Goal: Understand process/instructions: Learn about a topic

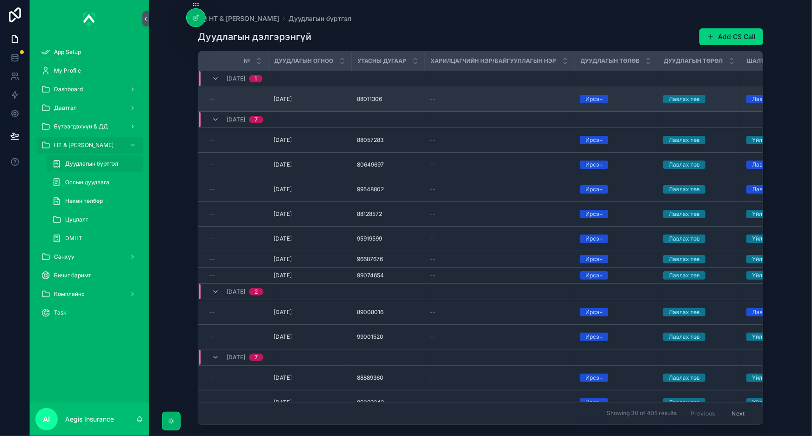
click at [373, 107] on td "88011306 88011306" at bounding box center [387, 99] width 73 height 25
click at [372, 100] on span "88011306" at bounding box center [369, 98] width 25 height 7
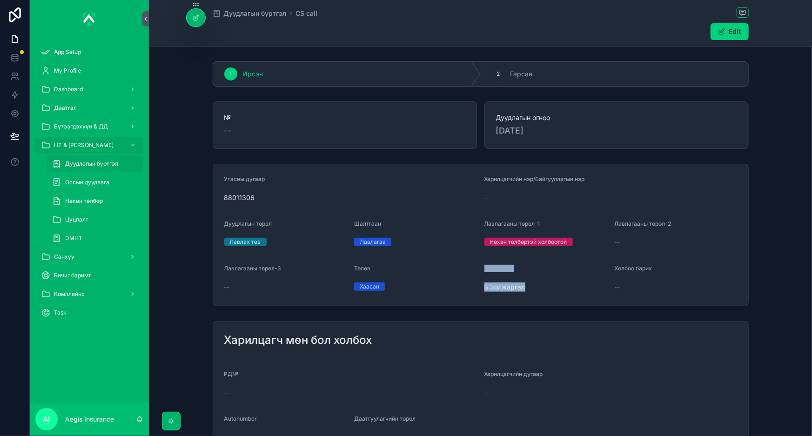
drag, startPoint x: 475, startPoint y: 285, endPoint x: 527, endPoint y: 288, distance: 52.2
click at [527, 288] on form "Утасны дугаар 88011306 Харилцагчийн нэр/Байгууллагын нэр -- Дуудлагын төрөл Лав…" at bounding box center [480, 234] width 535 height 141
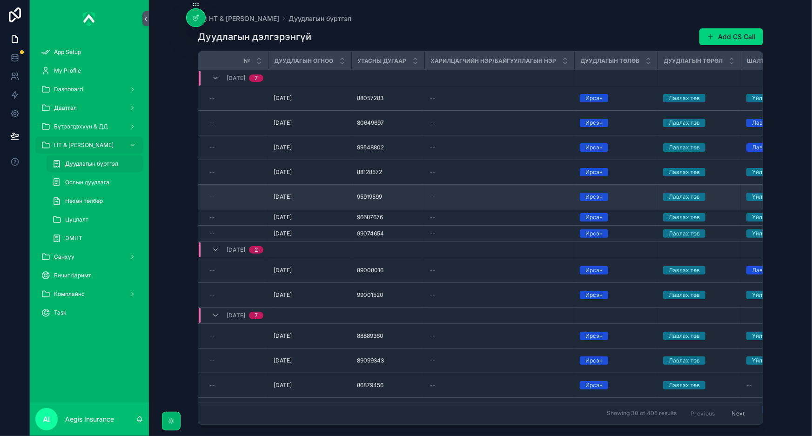
scroll to position [84, 0]
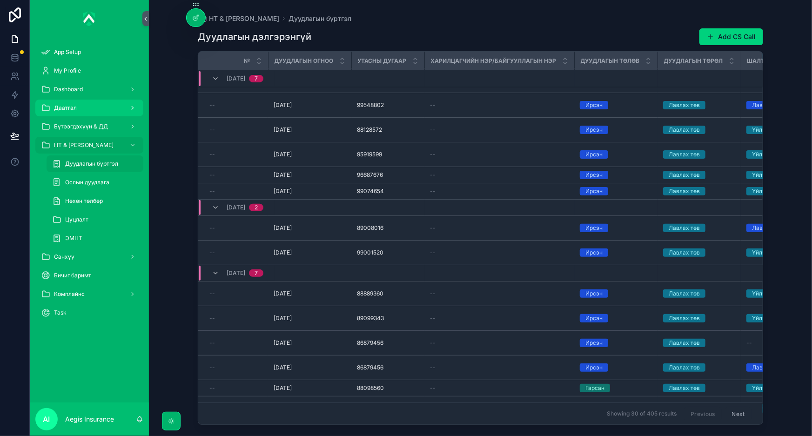
click at [83, 105] on div "Даатгал" at bounding box center [89, 107] width 97 height 15
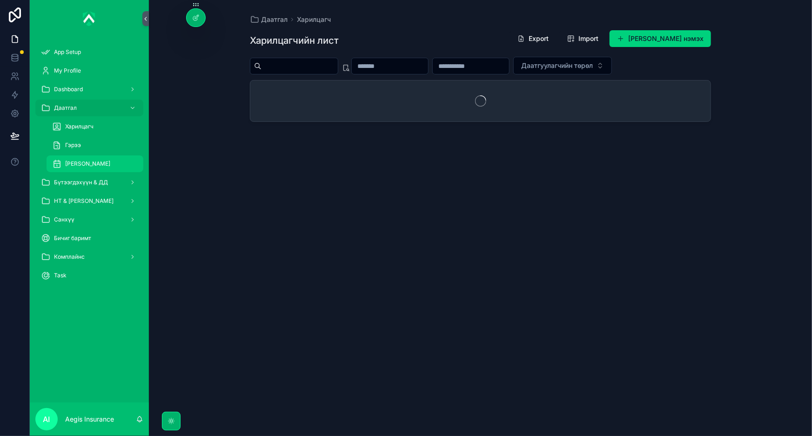
click at [64, 163] on div "[PERSON_NAME]" at bounding box center [95, 163] width 86 height 15
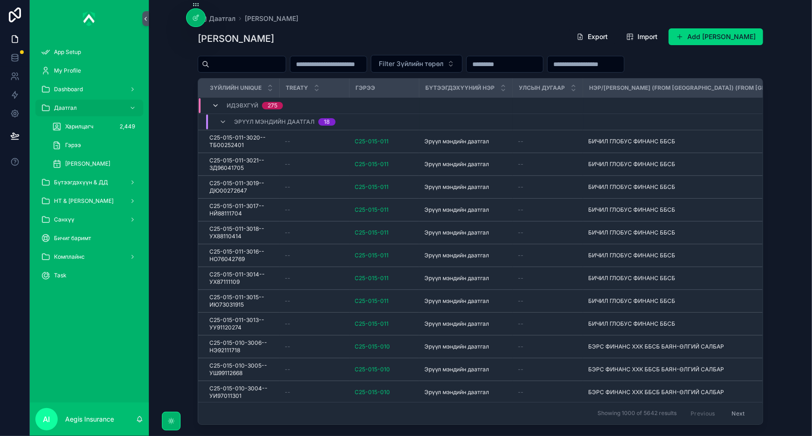
click at [215, 106] on icon "scrollable content" at bounding box center [215, 105] width 7 height 7
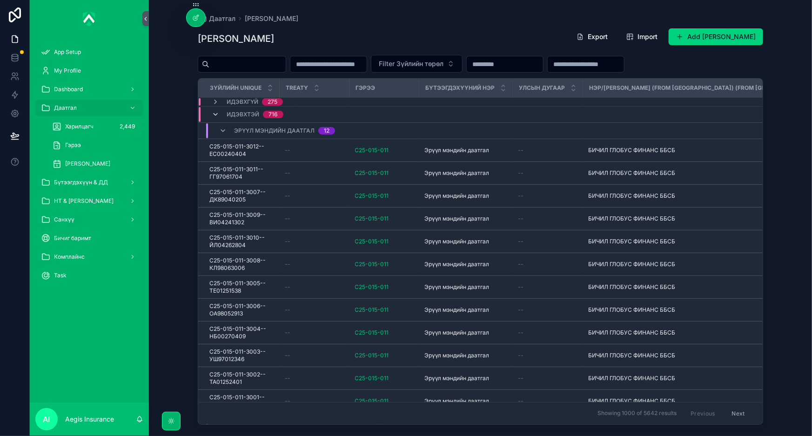
click at [214, 114] on icon "scrollable content" at bounding box center [215, 114] width 7 height 7
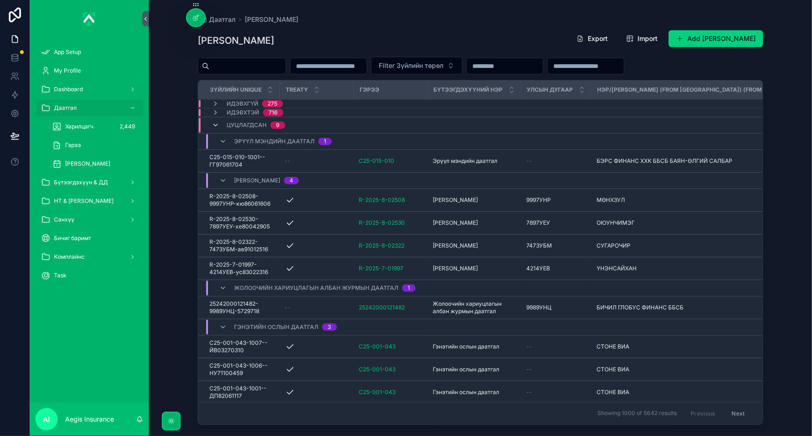
click at [215, 123] on icon "scrollable content" at bounding box center [215, 124] width 7 height 7
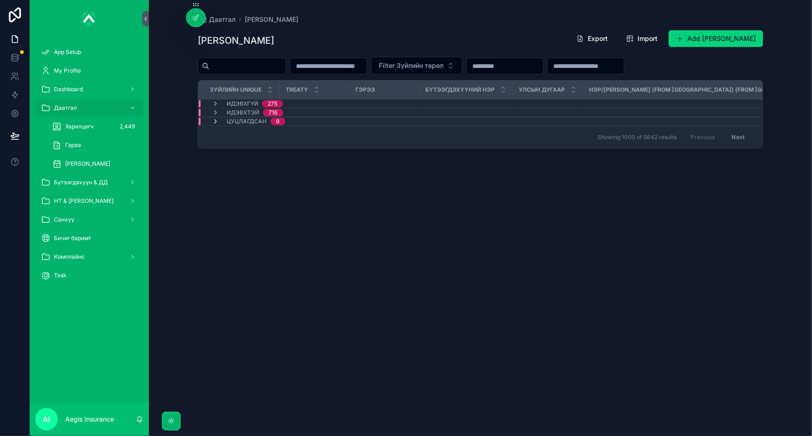
click at [215, 118] on icon "scrollable content" at bounding box center [215, 121] width 7 height 7
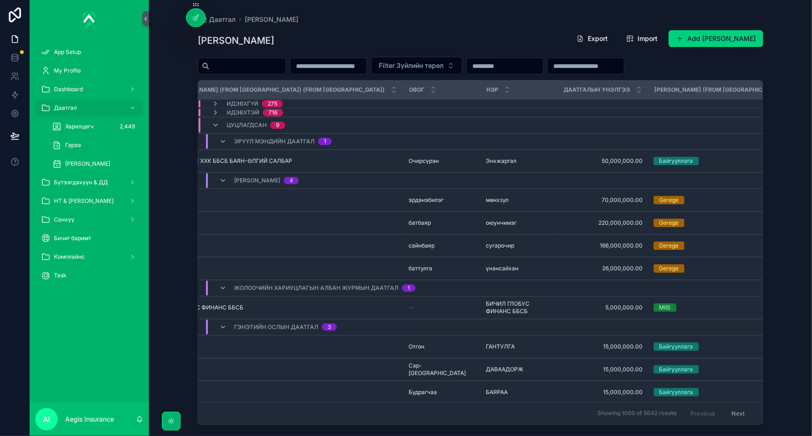
scroll to position [0, 570]
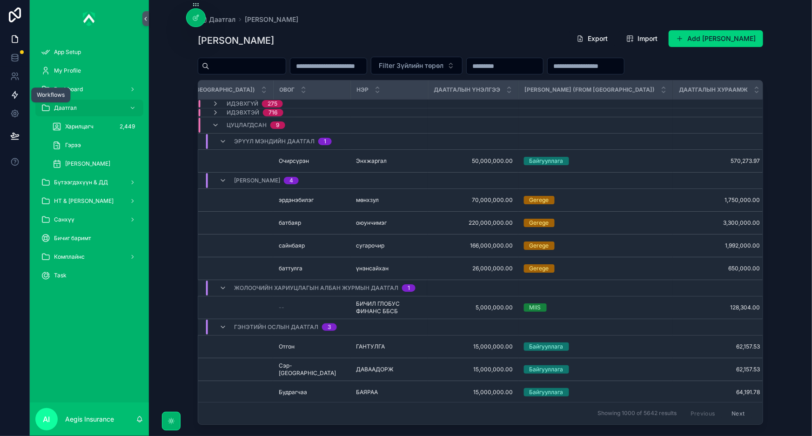
click at [12, 91] on icon at bounding box center [14, 94] width 9 height 9
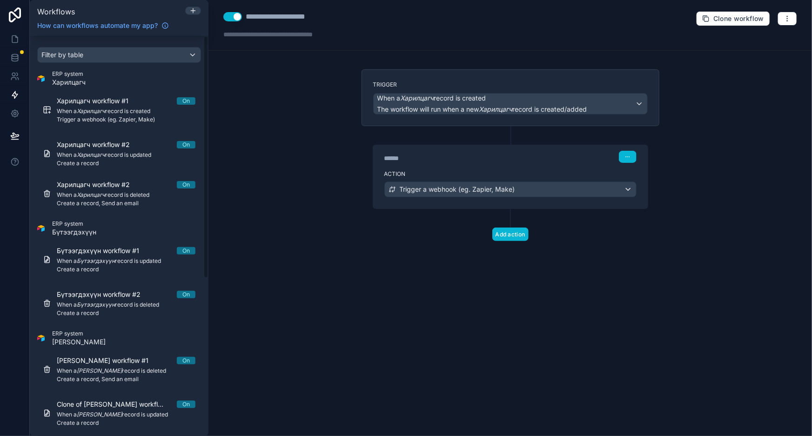
click at [286, 204] on div "**********" at bounding box center [509, 218] width 603 height 436
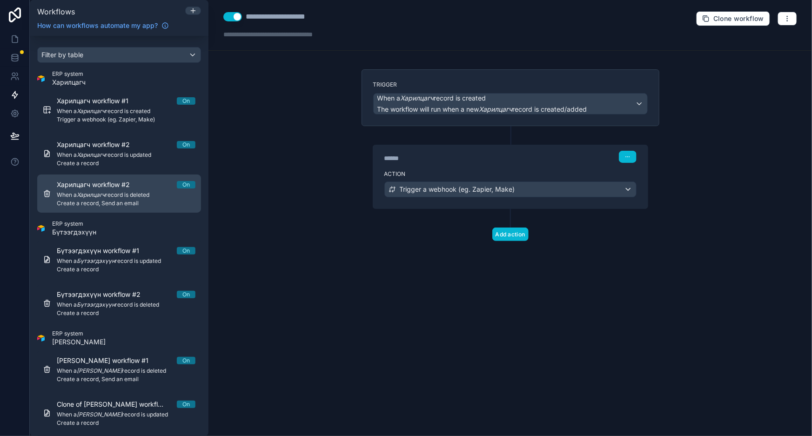
click at [116, 200] on span "Create a record, Send an email" at bounding box center [126, 203] width 139 height 7
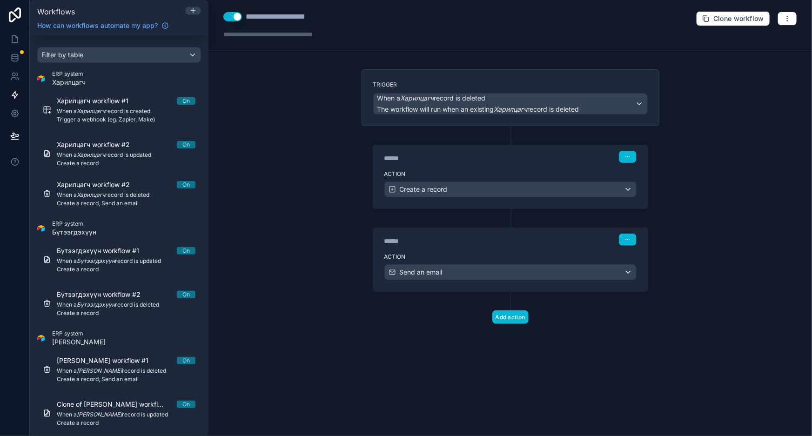
click at [459, 247] on div "****** Step 2" at bounding box center [510, 238] width 274 height 21
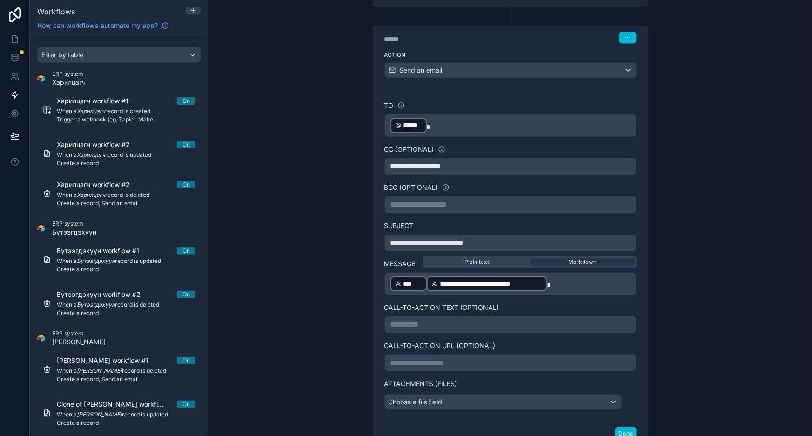
scroll to position [254, 0]
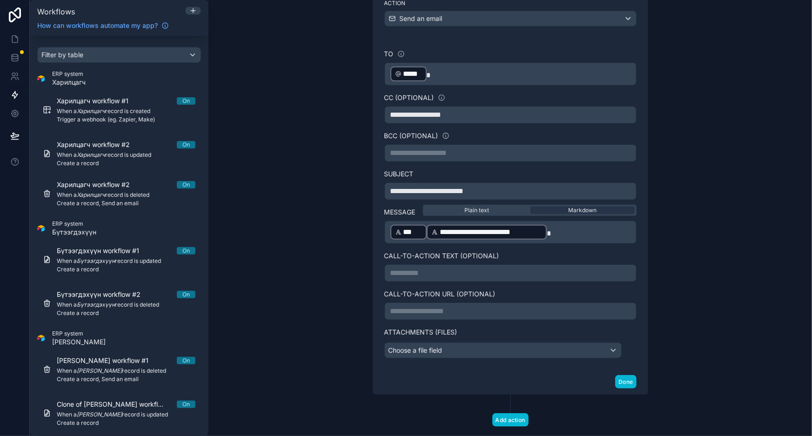
click at [517, 191] on p "**********" at bounding box center [510, 191] width 240 height 11
click at [712, 240] on div "**********" at bounding box center [509, 218] width 603 height 436
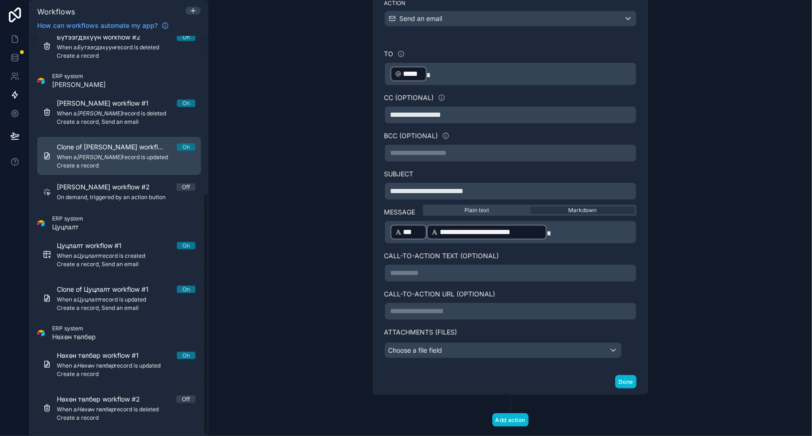
scroll to position [259, 0]
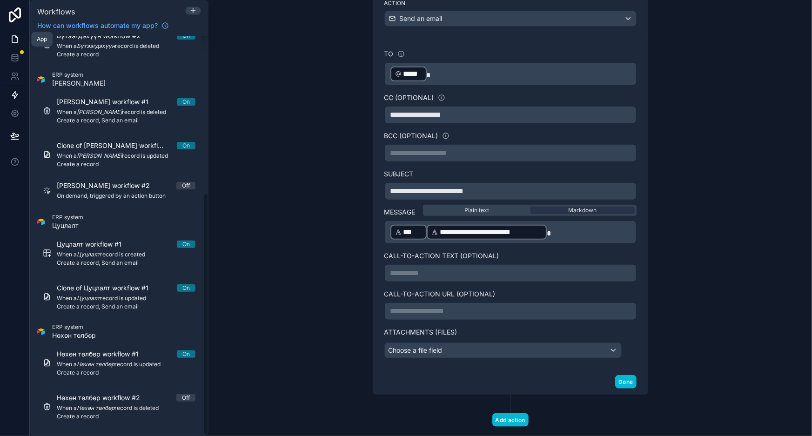
click at [15, 38] on icon at bounding box center [14, 38] width 9 height 9
